Goal: Transaction & Acquisition: Obtain resource

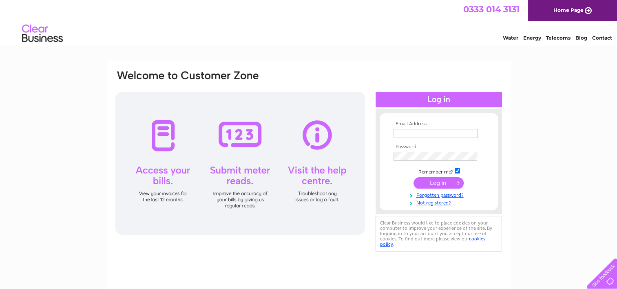
type input "craigmoorellis@tiscali.co.uk"
click at [434, 180] on input "submit" at bounding box center [439, 182] width 50 height 11
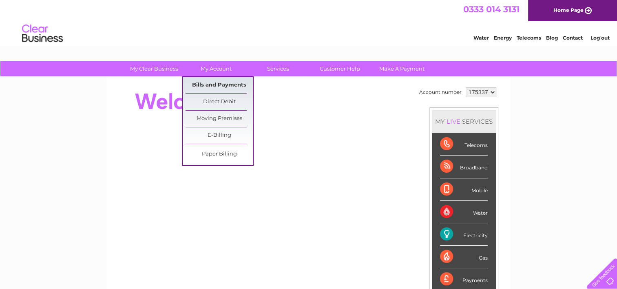
click at [216, 82] on link "Bills and Payments" at bounding box center [219, 85] width 67 height 16
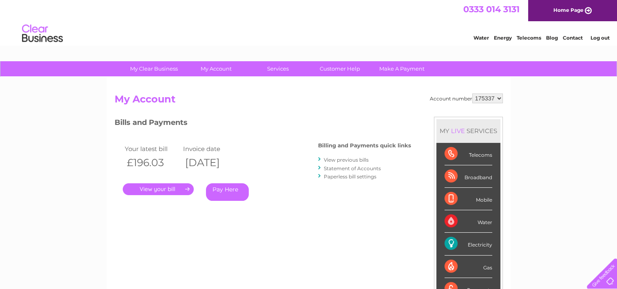
click at [166, 191] on link "." at bounding box center [158, 189] width 71 height 12
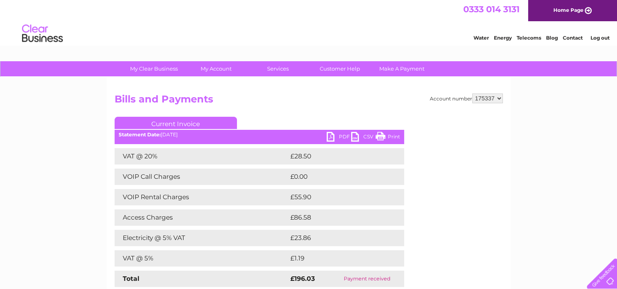
click at [336, 135] on link "PDF" at bounding box center [339, 138] width 24 height 12
click at [601, 38] on link "Log out" at bounding box center [599, 38] width 19 height 6
